Goal: Use online tool/utility: Utilize a website feature to perform a specific function

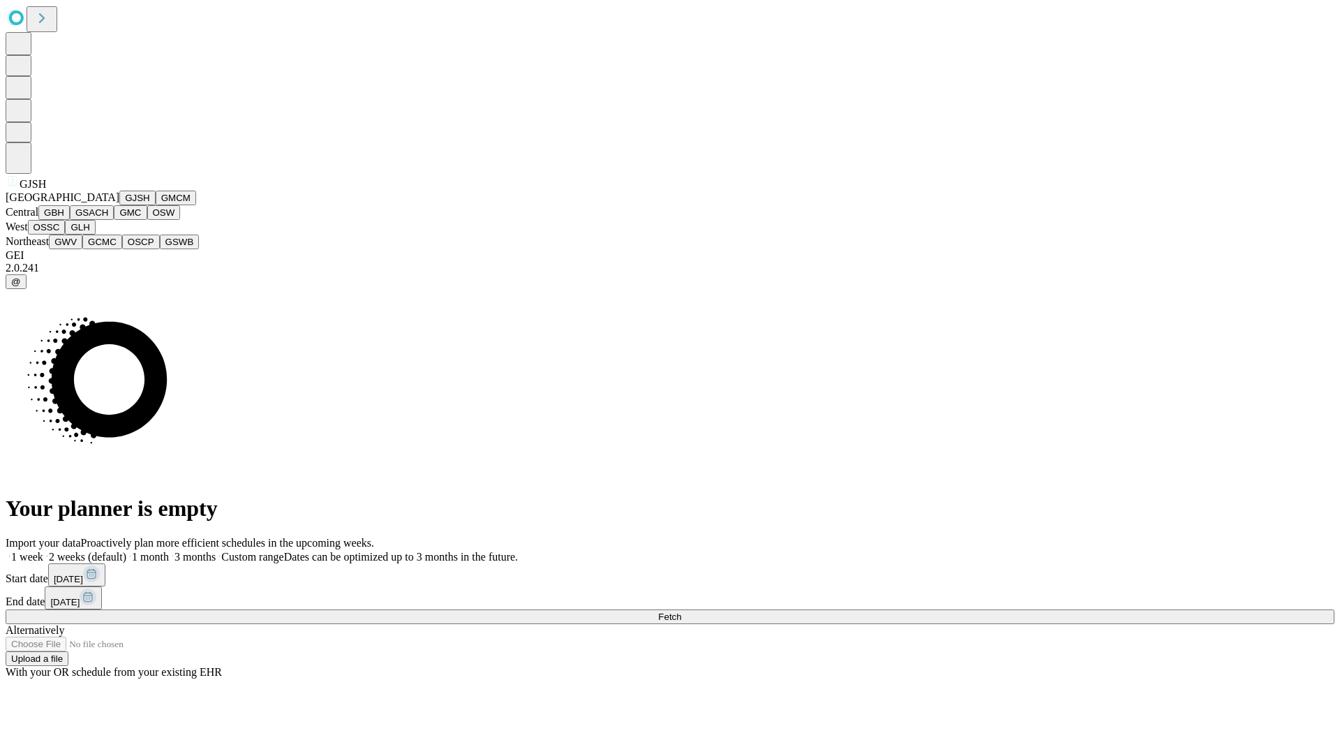
click at [119, 205] on button "GJSH" at bounding box center [137, 198] width 36 height 15
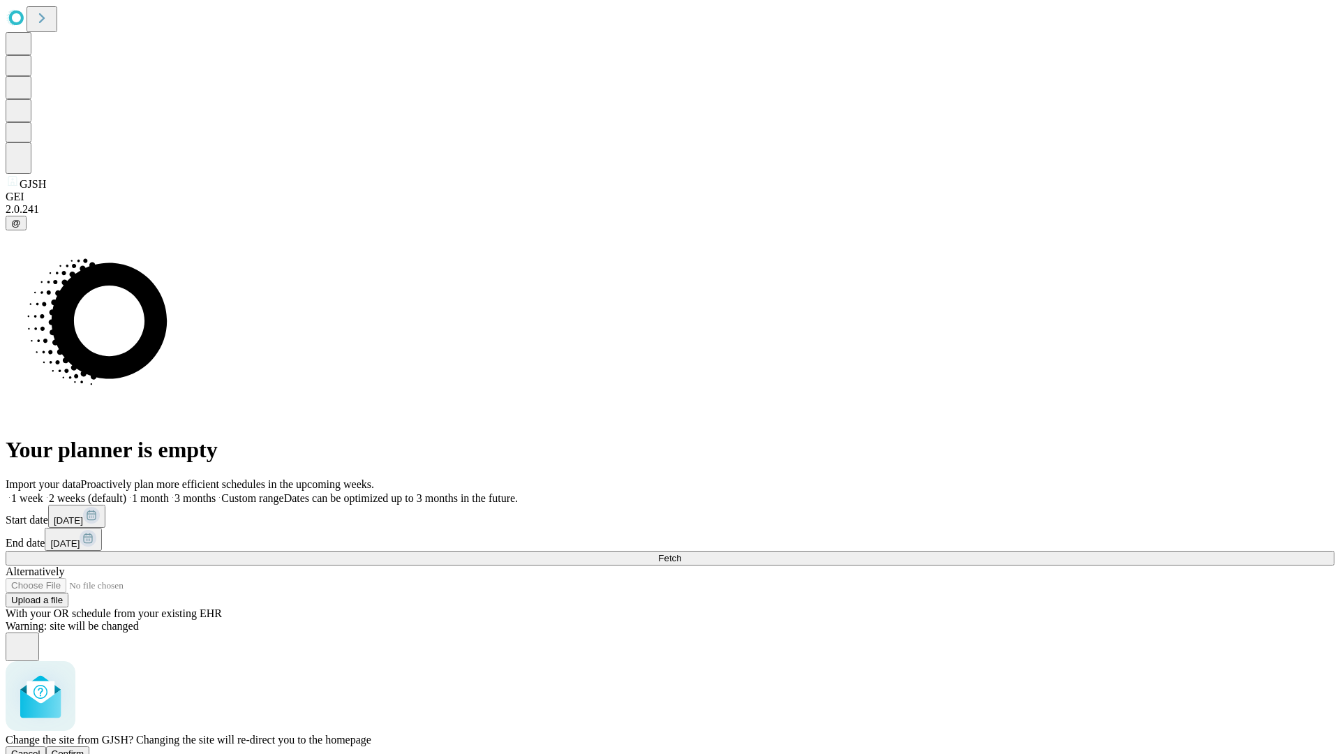
click at [84, 748] on span "Confirm" at bounding box center [68, 753] width 33 height 10
click at [169, 492] on label "1 month" at bounding box center [147, 498] width 43 height 12
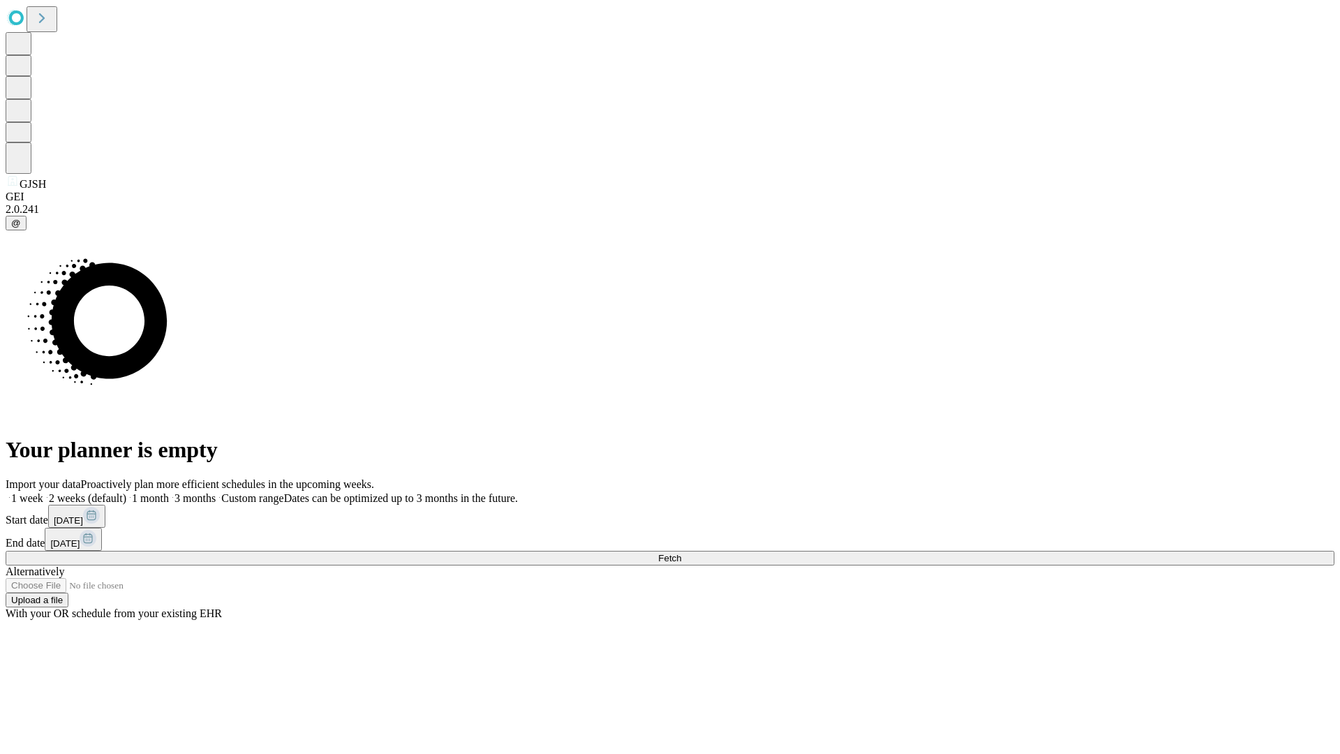
click at [681, 553] on span "Fetch" at bounding box center [669, 558] width 23 height 10
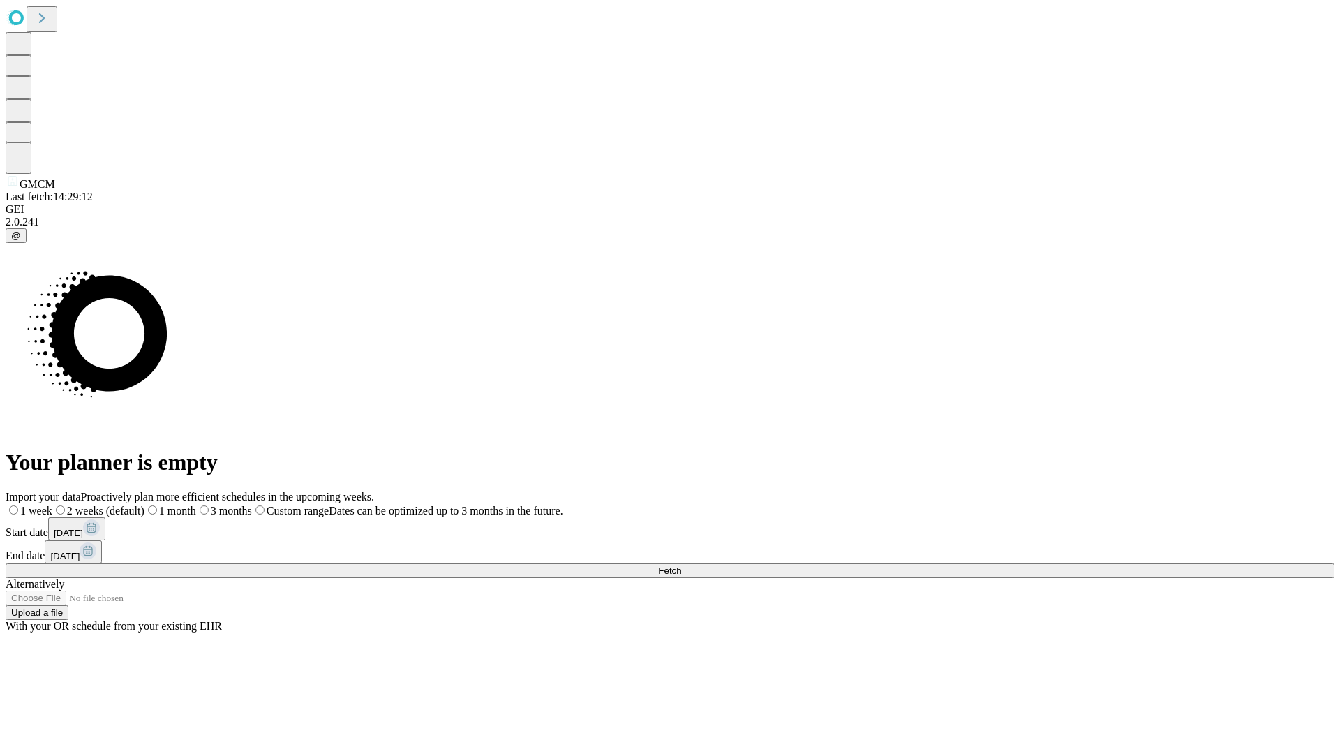
click at [196, 505] on label "1 month" at bounding box center [170, 511] width 52 height 12
click at [681, 565] on span "Fetch" at bounding box center [669, 570] width 23 height 10
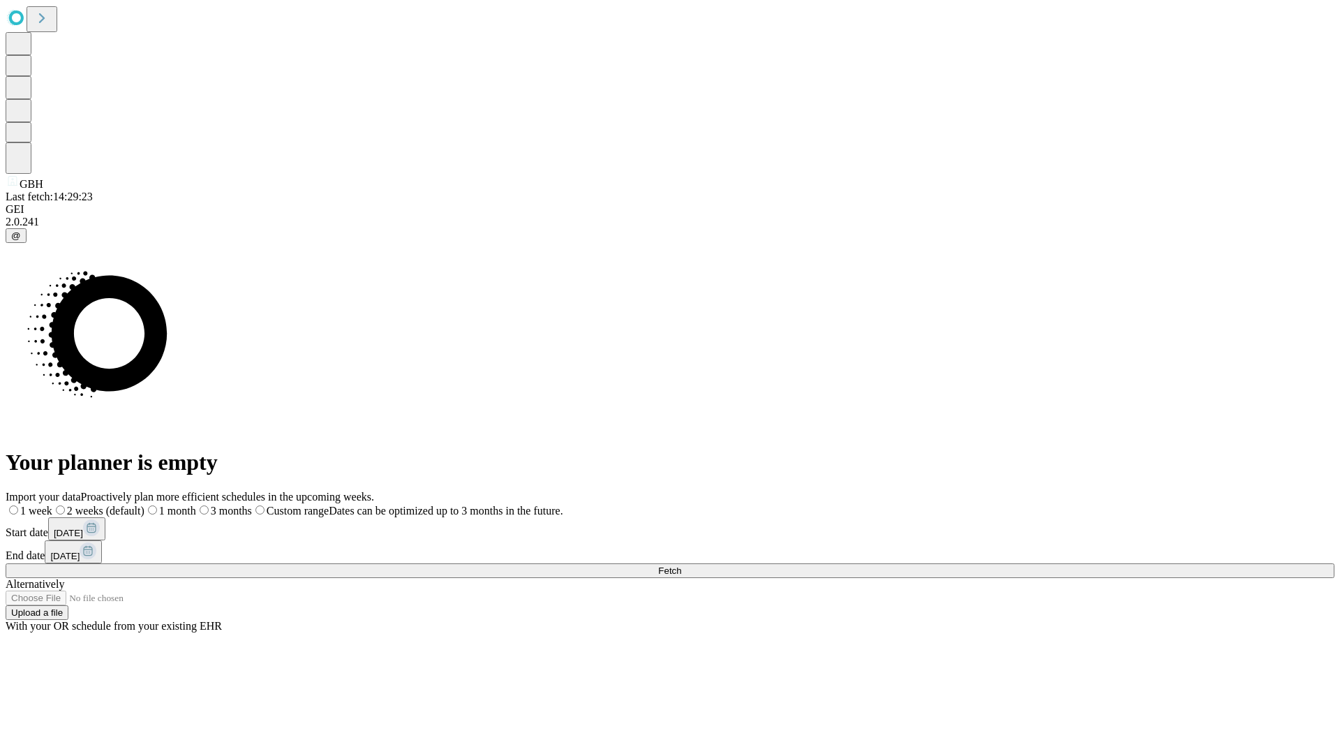
click at [196, 505] on label "1 month" at bounding box center [170, 511] width 52 height 12
click at [681, 565] on span "Fetch" at bounding box center [669, 570] width 23 height 10
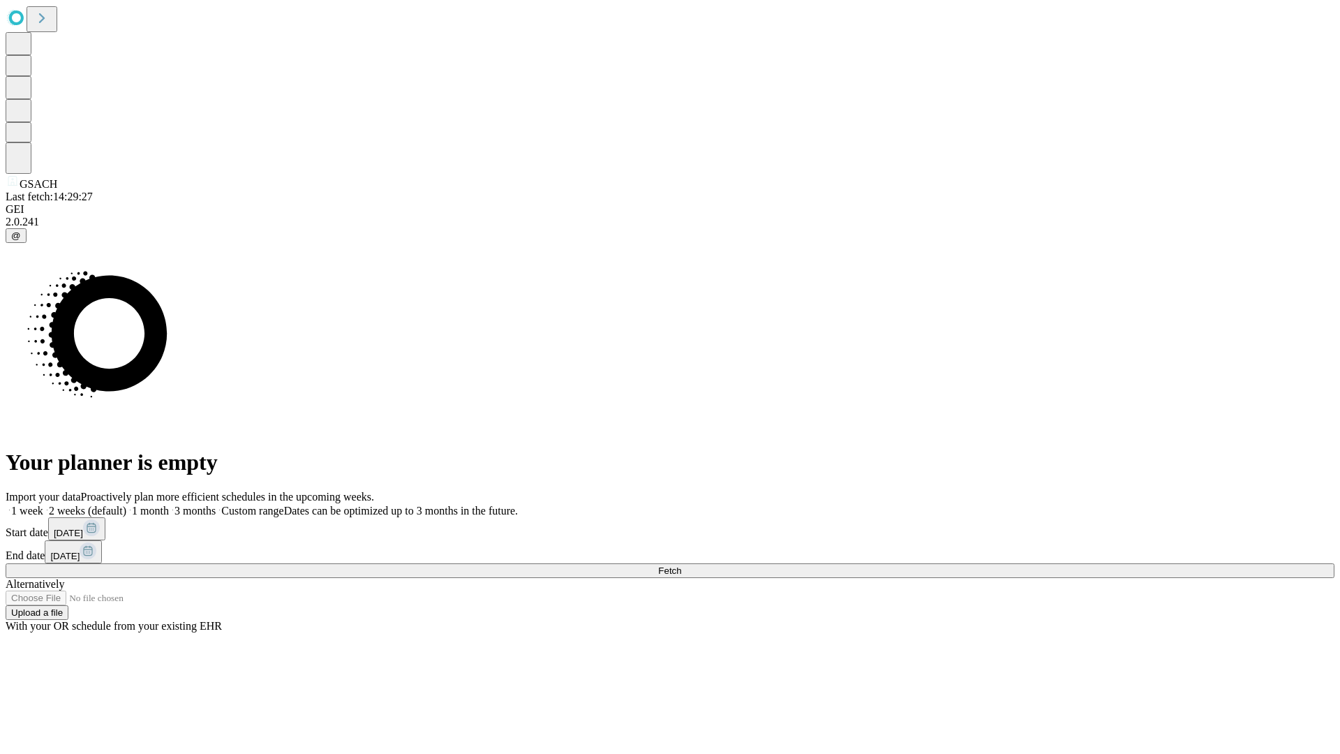
click at [681, 565] on span "Fetch" at bounding box center [669, 570] width 23 height 10
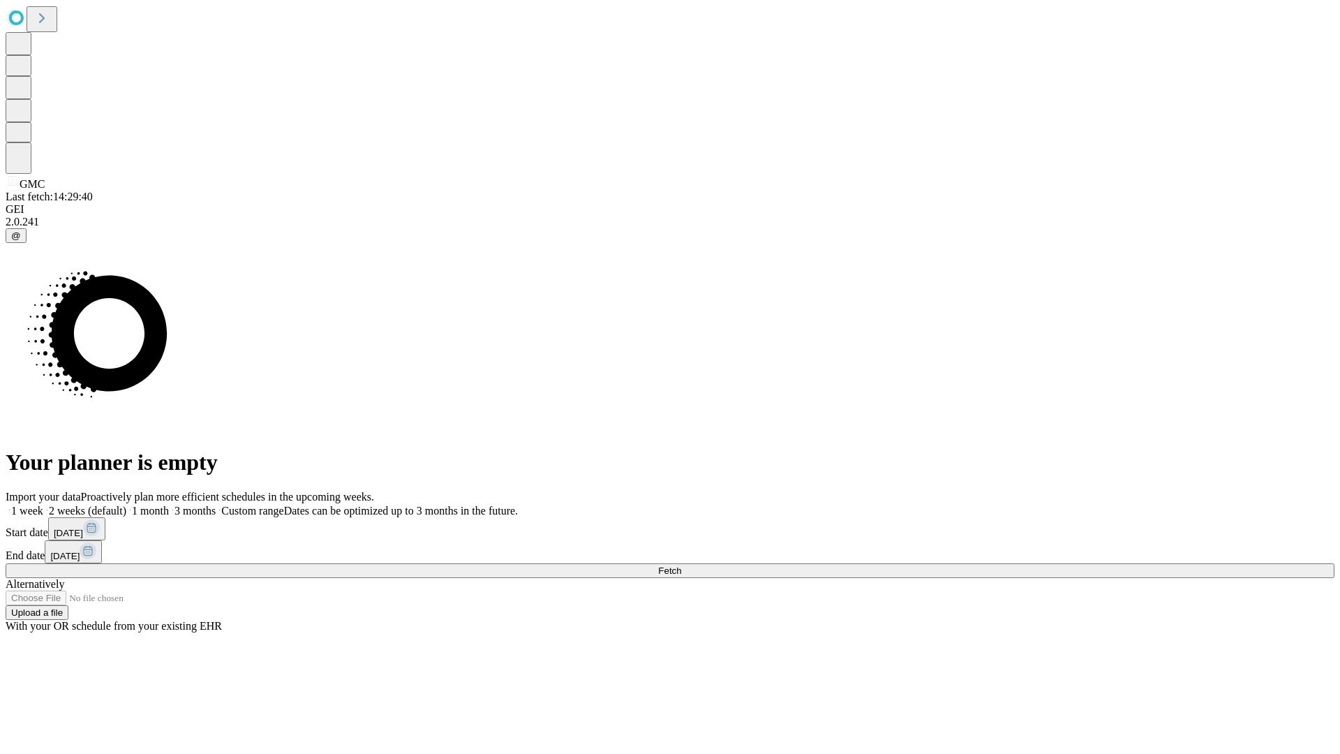
click at [681, 565] on span "Fetch" at bounding box center [669, 570] width 23 height 10
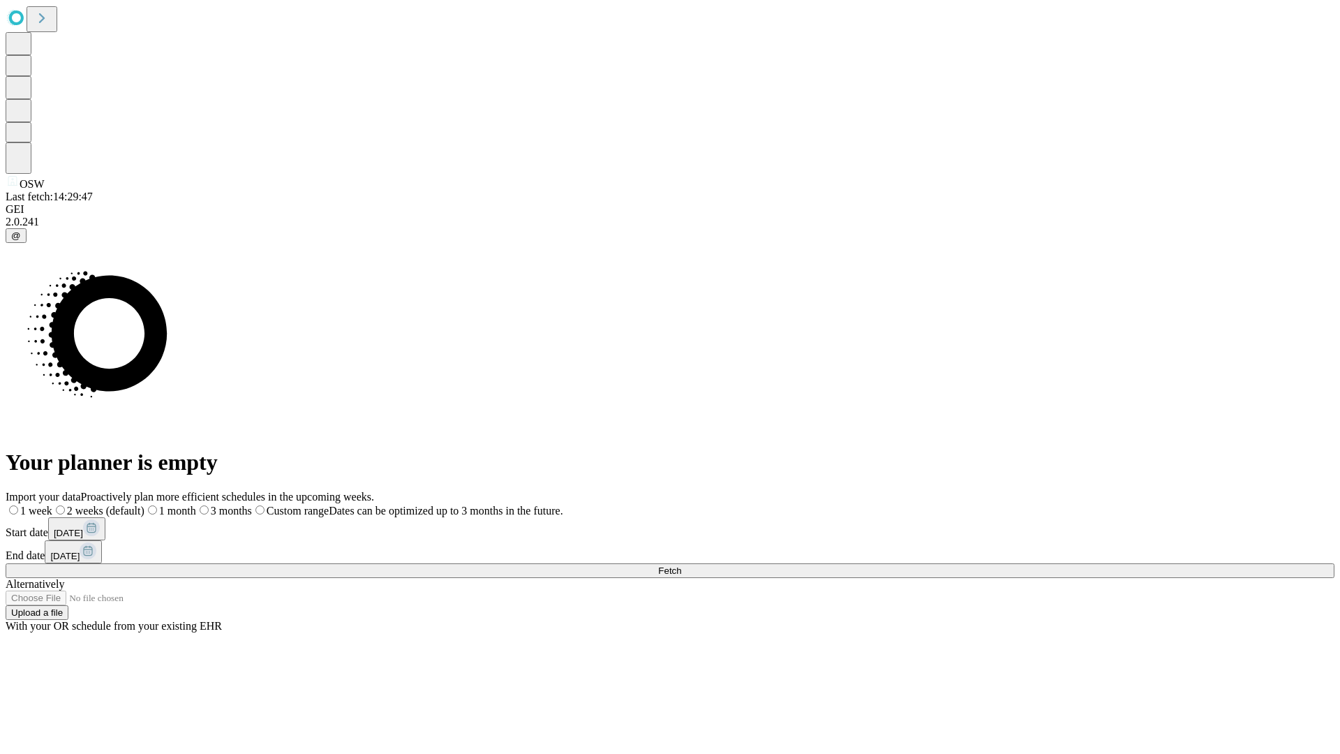
click at [196, 505] on label "1 month" at bounding box center [170, 511] width 52 height 12
click at [681, 565] on span "Fetch" at bounding box center [669, 570] width 23 height 10
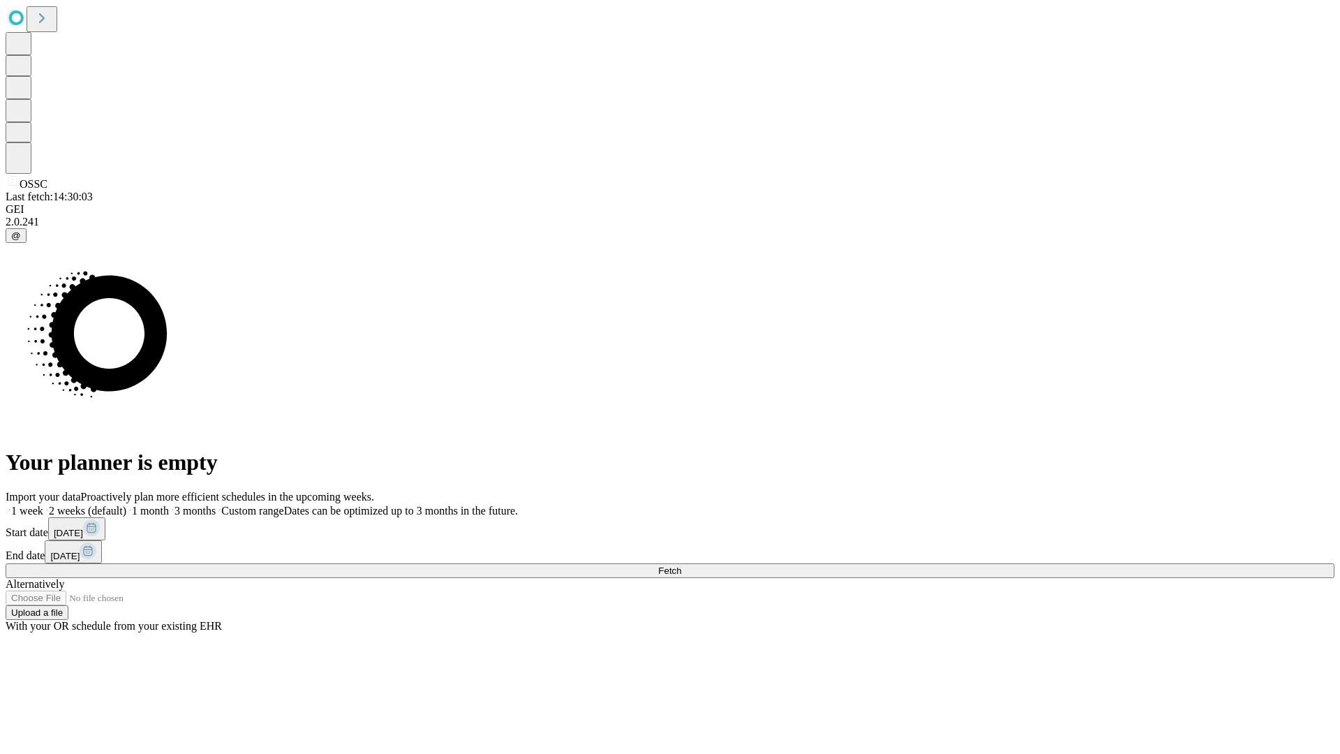
click at [169, 505] on label "1 month" at bounding box center [147, 511] width 43 height 12
click at [681, 565] on span "Fetch" at bounding box center [669, 570] width 23 height 10
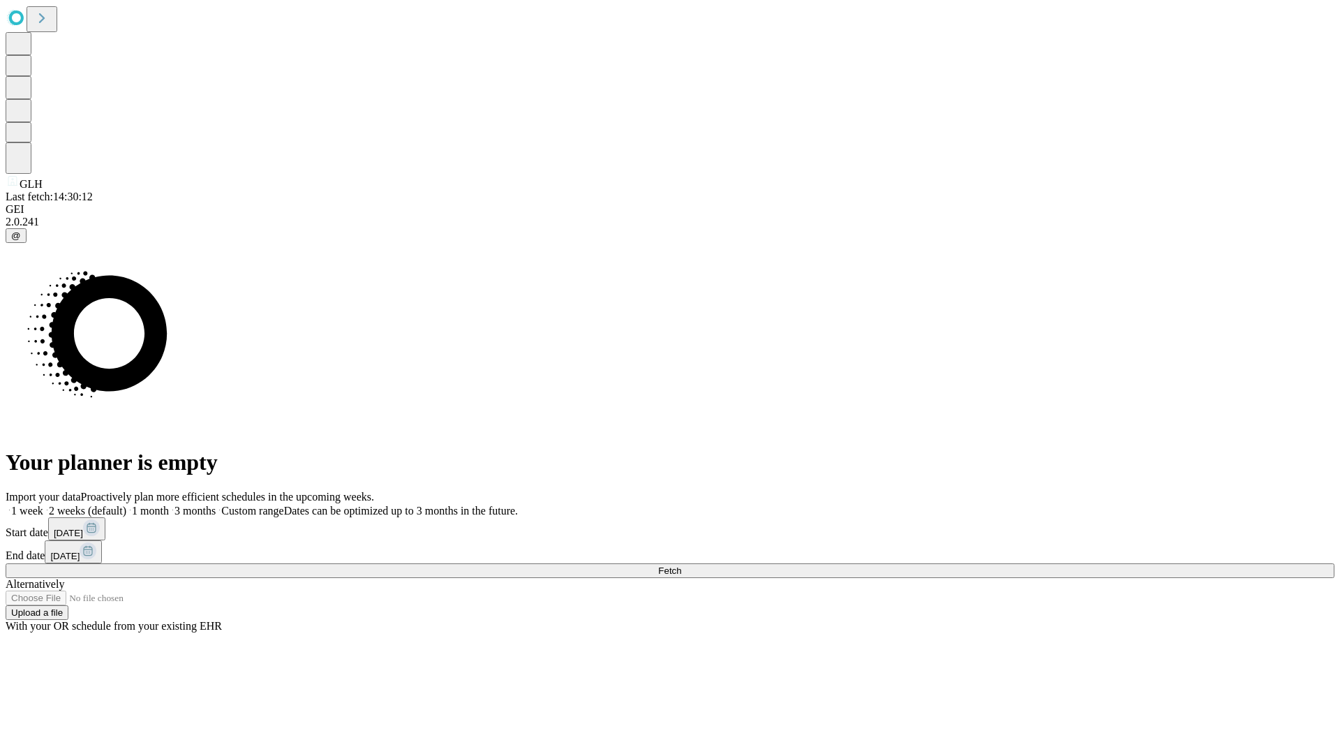
click at [169, 505] on label "1 month" at bounding box center [147, 511] width 43 height 12
click at [681, 565] on span "Fetch" at bounding box center [669, 570] width 23 height 10
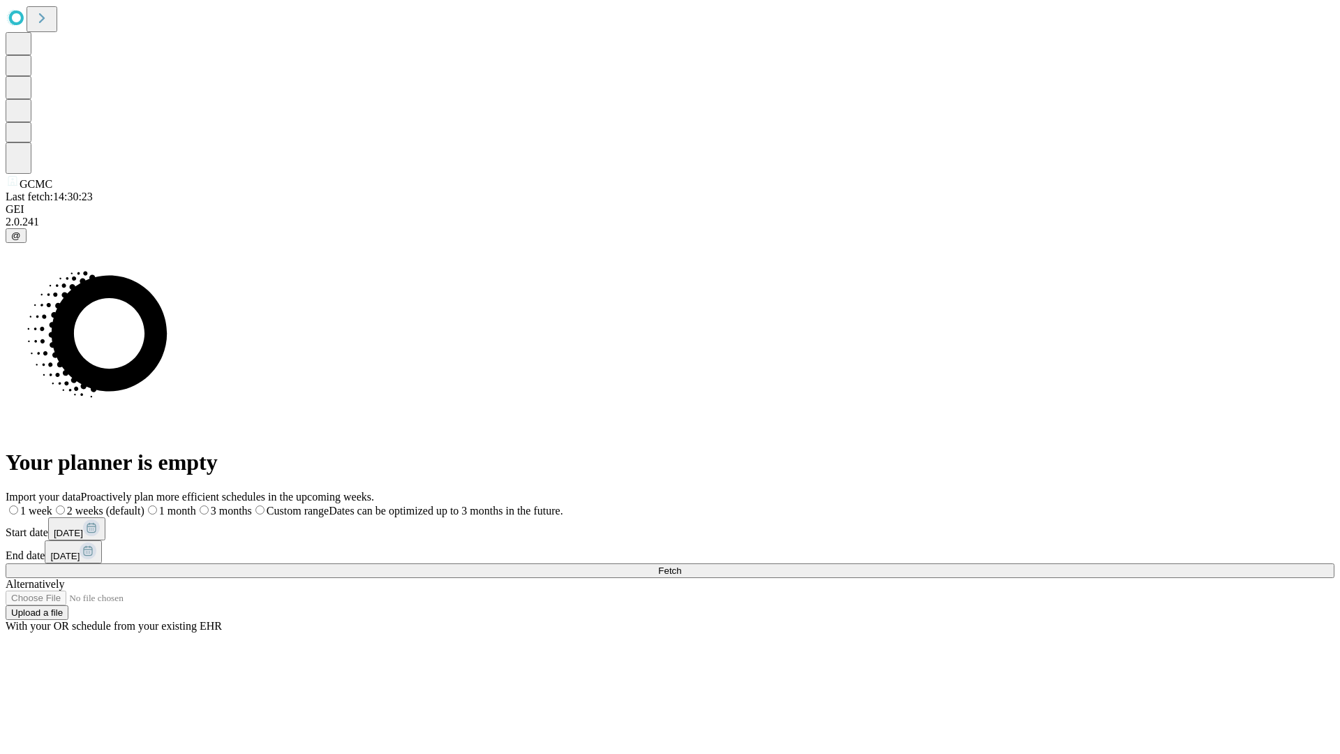
click at [196, 505] on label "1 month" at bounding box center [170, 511] width 52 height 12
click at [681, 565] on span "Fetch" at bounding box center [669, 570] width 23 height 10
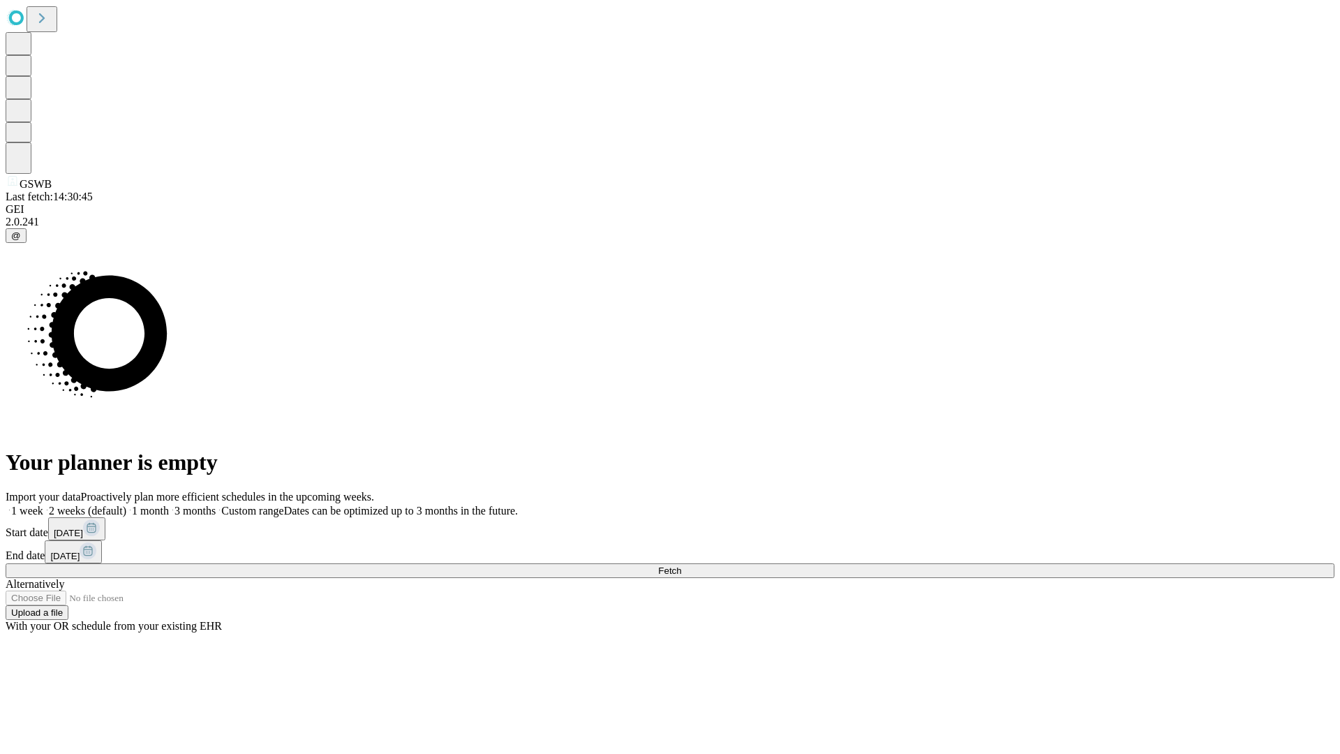
click at [169, 505] on label "1 month" at bounding box center [147, 511] width 43 height 12
click at [681, 565] on span "Fetch" at bounding box center [669, 570] width 23 height 10
